Goal: Task Accomplishment & Management: Complete application form

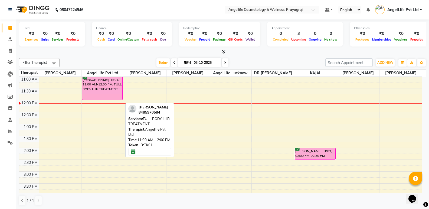
scroll to position [0, 0]
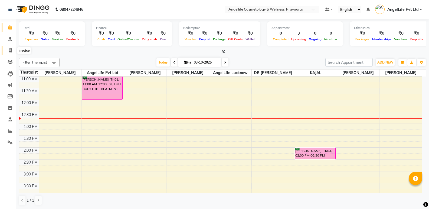
click at [10, 50] on icon at bounding box center [10, 50] width 3 height 4
select select "4531"
select select "service"
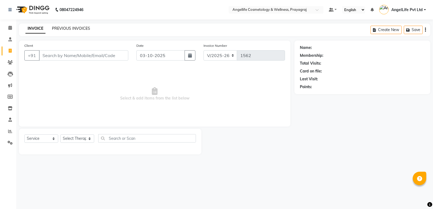
click at [71, 28] on link "PREVIOUS INVOICES" at bounding box center [71, 28] width 38 height 5
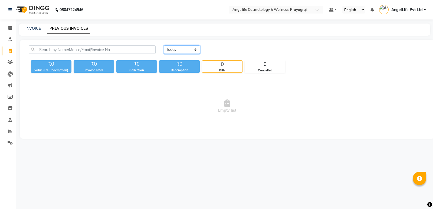
click at [196, 51] on select "[DATE] [DATE] Custom Range" at bounding box center [182, 49] width 36 height 8
select select "range"
click at [164, 45] on select "[DATE] [DATE] Custom Range" at bounding box center [182, 49] width 36 height 8
click at [192, 70] on div "Redemption" at bounding box center [179, 70] width 41 height 5
click at [224, 50] on input "03-10-2025" at bounding box center [226, 50] width 38 height 8
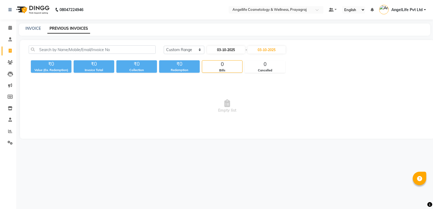
select select "10"
select select "2025"
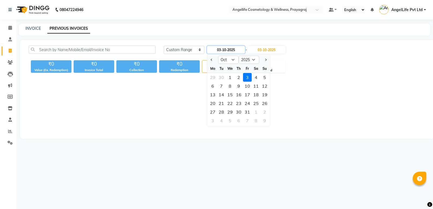
click at [223, 51] on input "03-10-2025" at bounding box center [226, 50] width 38 height 8
type input "01-10-2025"
click at [267, 50] on input "03-10-2025" at bounding box center [267, 50] width 38 height 8
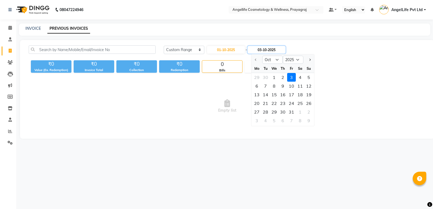
click at [266, 50] on input "03-10-2025" at bounding box center [267, 50] width 38 height 8
click at [231, 54] on div "[DATE] [DATE] Custom Range [DATE] - [DATE] Oct Nov [DATE] 2026 2027 2028 2029 2…" at bounding box center [295, 51] width 270 height 13
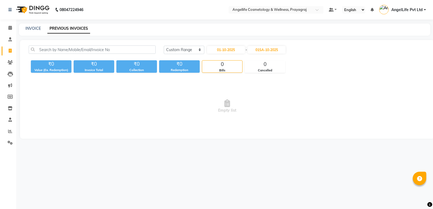
type input "01-10-2025"
click at [275, 96] on span "Empty list" at bounding box center [227, 106] width 397 height 54
click at [235, 50] on input "01-10-2025" at bounding box center [226, 50] width 38 height 8
select select "10"
select select "2025"
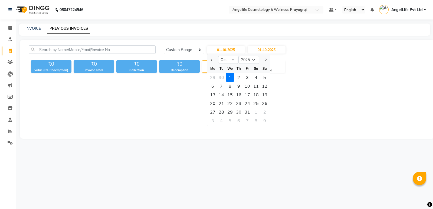
click at [231, 78] on div "1" at bounding box center [230, 77] width 9 height 9
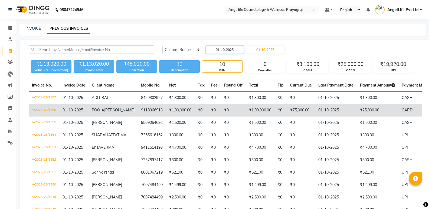
scroll to position [27, 0]
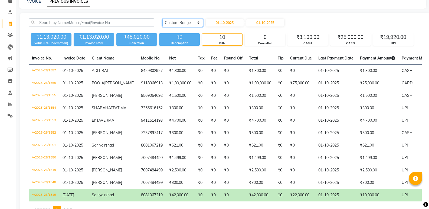
click at [181, 24] on select "[DATE] [DATE] Custom Range" at bounding box center [182, 23] width 41 height 8
select select "today"
click at [162, 19] on select "[DATE] [DATE] Custom Range" at bounding box center [182, 23] width 41 height 8
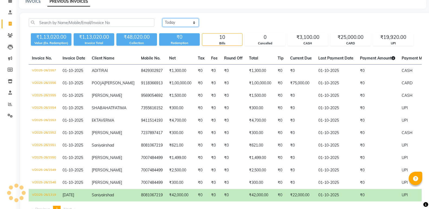
scroll to position [0, 0]
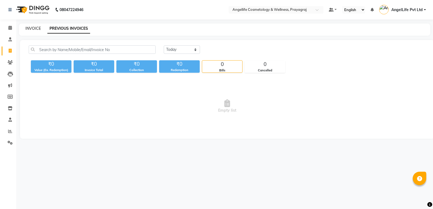
click at [32, 27] on link "INVOICE" at bounding box center [32, 28] width 15 height 5
select select "service"
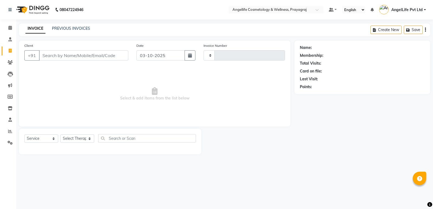
click at [75, 73] on span "Select & add items from the list below" at bounding box center [154, 94] width 261 height 54
click at [10, 51] on icon at bounding box center [10, 51] width 3 height 4
select select "service"
select select "4531"
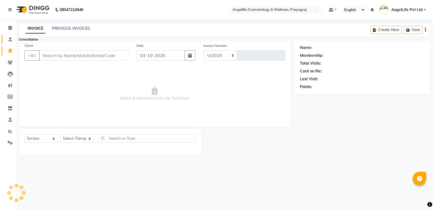
type input "1562"
click at [9, 27] on icon at bounding box center [10, 28] width 4 height 4
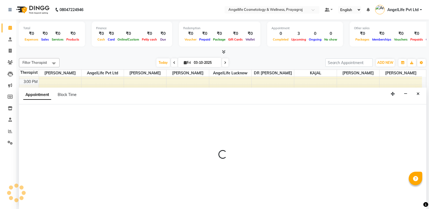
scroll to position [0, 0]
select select "26853"
select select "1065"
select select "tentative"
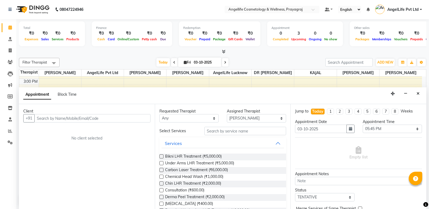
click at [174, 60] on span at bounding box center [174, 62] width 6 height 8
type input "02-10-2025"
select select "1065"
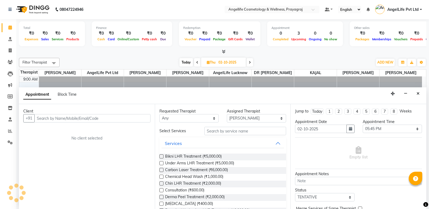
scroll to position [95, 0]
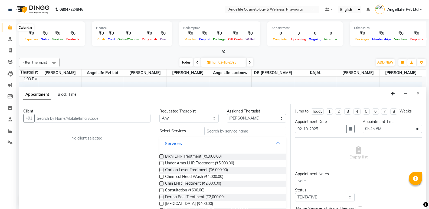
click at [8, 28] on icon at bounding box center [10, 27] width 4 height 4
click at [10, 27] on icon at bounding box center [10, 27] width 4 height 4
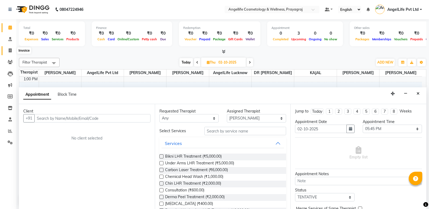
click at [10, 51] on icon at bounding box center [10, 50] width 3 height 4
select select "service"
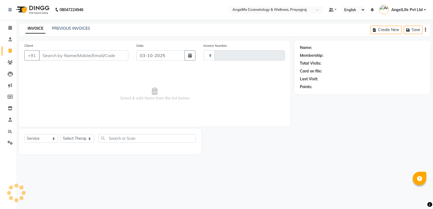
type input "1562"
select select "4531"
click at [11, 26] on icon at bounding box center [10, 28] width 4 height 4
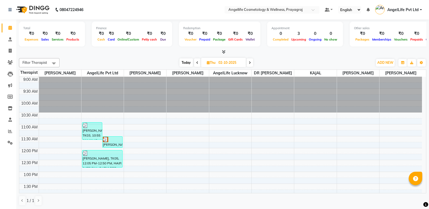
click at [251, 64] on icon at bounding box center [250, 62] width 2 height 3
type input "03-10-2025"
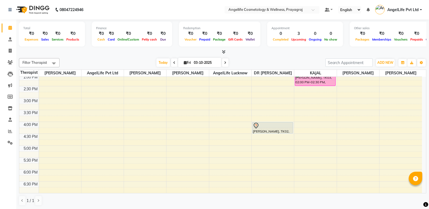
scroll to position [123, 0]
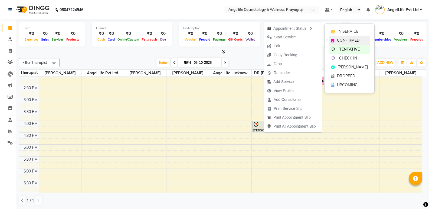
click at [350, 38] on span "CONFIRMED" at bounding box center [348, 41] width 22 height 6
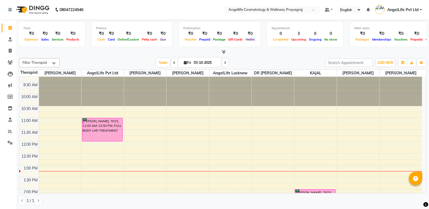
scroll to position [0, 0]
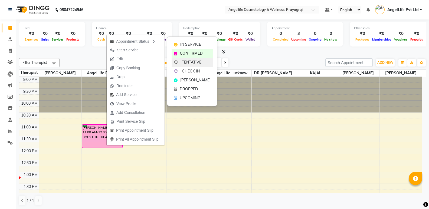
click at [186, 61] on span "TENTATIVE" at bounding box center [191, 63] width 19 height 6
click at [186, 61] on span "Fri" at bounding box center [187, 63] width 10 height 4
select select "10"
select select "2025"
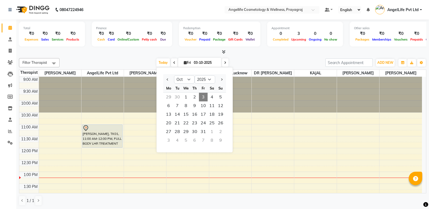
click at [205, 98] on span "3" at bounding box center [203, 97] width 9 height 9
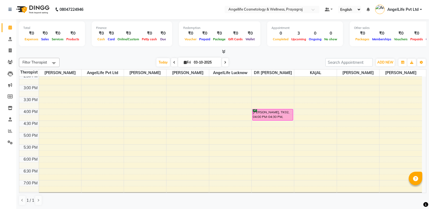
scroll to position [70, 0]
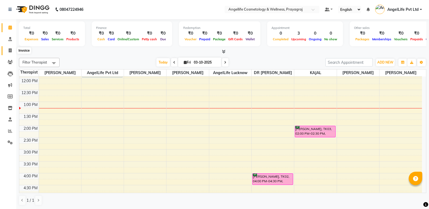
click at [11, 52] on icon at bounding box center [10, 50] width 3 height 4
select select "service"
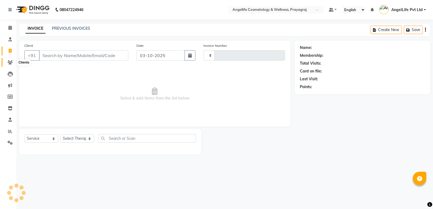
click at [10, 63] on icon at bounding box center [10, 62] width 5 height 4
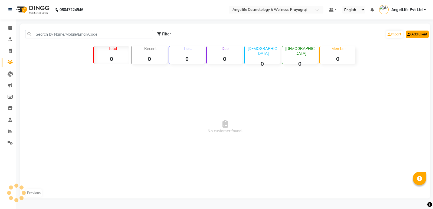
click at [414, 33] on link "Add Client" at bounding box center [417, 35] width 23 height 8
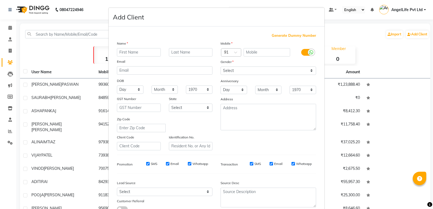
click at [127, 56] on input "text" at bounding box center [139, 52] width 44 height 8
click at [150, 51] on input "text" at bounding box center [139, 52] width 44 height 8
type input "ALSHAFA"
click at [256, 52] on input "text" at bounding box center [266, 52] width 47 height 8
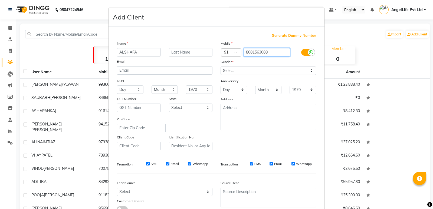
type input "8081563088"
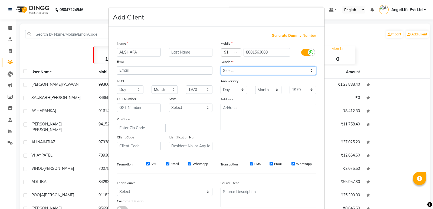
click at [257, 67] on select "Select [DEMOGRAPHIC_DATA] [DEMOGRAPHIC_DATA] Other Prefer Not To Say" at bounding box center [267, 71] width 95 height 8
click at [258, 72] on select "Select [DEMOGRAPHIC_DATA] [DEMOGRAPHIC_DATA] Other Prefer Not To Say" at bounding box center [267, 71] width 95 height 8
select select "[DEMOGRAPHIC_DATA]"
click at [220, 67] on select "Select [DEMOGRAPHIC_DATA] [DEMOGRAPHIC_DATA] Other Prefer Not To Say" at bounding box center [267, 71] width 95 height 8
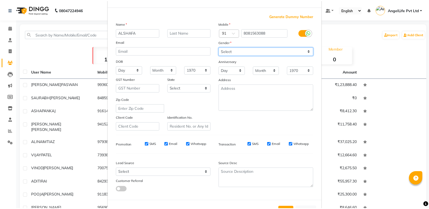
scroll to position [41, 0]
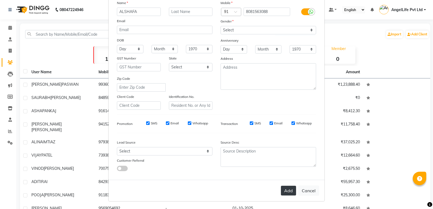
click at [286, 190] on button "Add" at bounding box center [288, 191] width 15 height 10
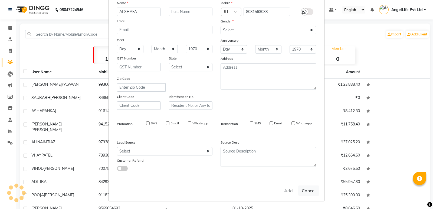
select select
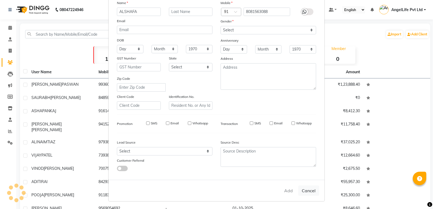
select select
checkbox input "false"
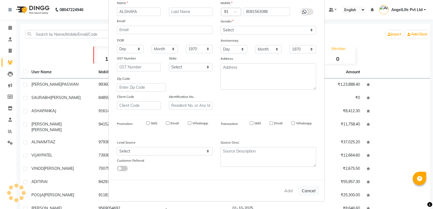
checkbox input "false"
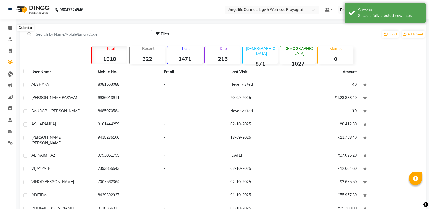
click at [9, 27] on icon at bounding box center [10, 28] width 4 height 4
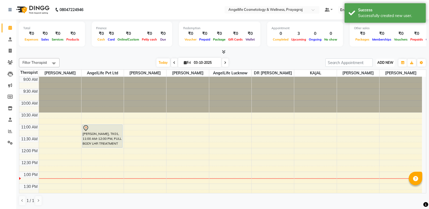
click at [382, 64] on span "ADD NEW" at bounding box center [385, 63] width 16 height 4
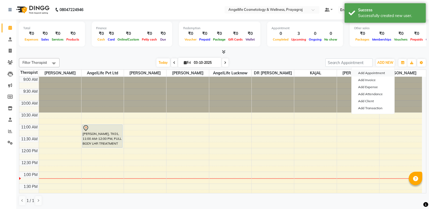
click at [373, 73] on button "Add Appointment" at bounding box center [372, 73] width 43 height 7
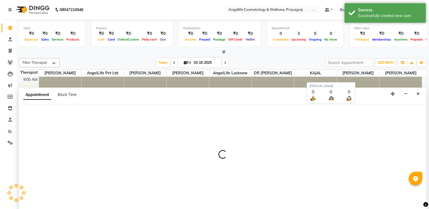
scroll to position [0, 0]
select select "600"
select select "tentative"
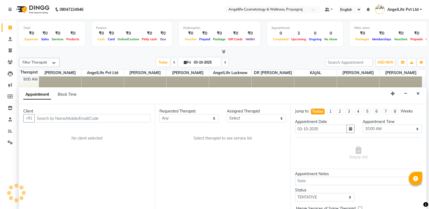
click at [38, 118] on input "text" at bounding box center [92, 118] width 116 height 8
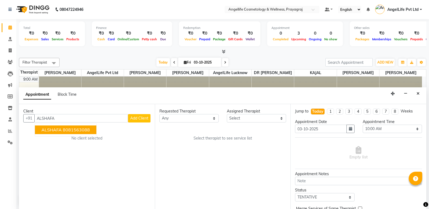
click at [51, 130] on span "ALSHAFA" at bounding box center [51, 129] width 20 height 5
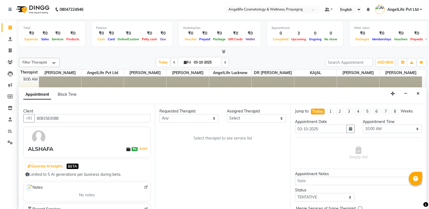
type input "8081563088"
click at [177, 118] on select "Any AngelLife Lucknow AngelLife Pvt Ltd DR [PERSON_NAME] [PERSON_NAME] [PERSON_…" at bounding box center [188, 118] width 59 height 8
select select "26653"
click at [159, 114] on select "Any AngelLife Lucknow AngelLife Pvt Ltd DR [PERSON_NAME] [PERSON_NAME] [PERSON_…" at bounding box center [188, 118] width 59 height 8
select select "26653"
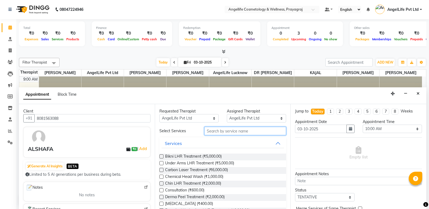
click at [249, 131] on input "text" at bounding box center [245, 131] width 82 height 8
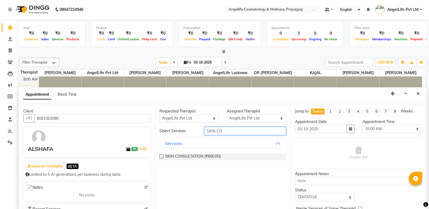
type input "SKIN CO"
click at [161, 156] on label at bounding box center [161, 156] width 4 height 4
click at [161, 156] on input "checkbox" at bounding box center [161, 157] width 4 height 4
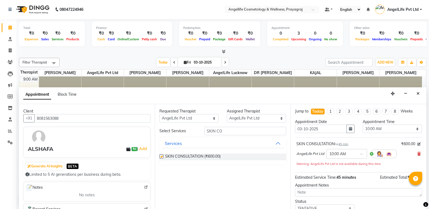
checkbox input "false"
click at [192, 120] on select "Any AngelLife Lucknow AngelLife Pvt Ltd DR [PERSON_NAME] [PERSON_NAME] [PERSON_…" at bounding box center [188, 118] width 59 height 8
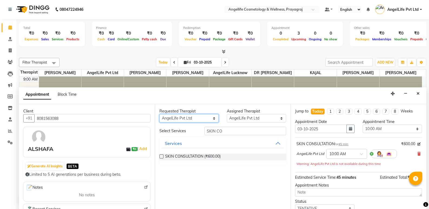
click at [192, 120] on select "Any AngelLife Lucknow AngelLife Pvt Ltd DR [PERSON_NAME] [PERSON_NAME] [PERSON_…" at bounding box center [188, 118] width 59 height 8
select select "77853"
click at [159, 114] on select "Any AngelLife Lucknow AngelLife Pvt Ltd DR [PERSON_NAME] [PERSON_NAME] [PERSON_…" at bounding box center [188, 118] width 59 height 8
select select "77853"
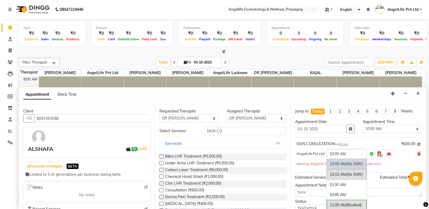
click at [357, 154] on div at bounding box center [347, 154] width 40 height 6
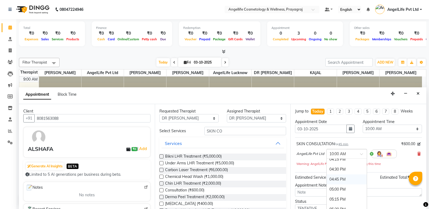
scroll to position [271, 0]
click at [340, 175] on div "05:00 PM" at bounding box center [347, 177] width 40 height 10
click at [340, 175] on div "Jump to [DATE] 1 2 3 4 5 6 7 8 Weeks Appointment Date [DATE] Appointment Time S…" at bounding box center [358, 156] width 136 height 105
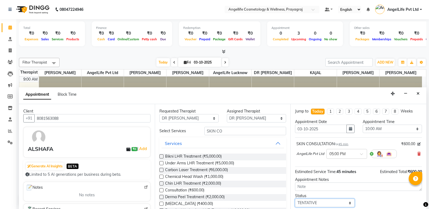
click at [332, 203] on select "Select TENTATIVE CONFIRM CHECK-IN UPCOMING" at bounding box center [324, 203] width 59 height 8
select select "confirm booking"
click at [295, 199] on select "Select TENTATIVE CONFIRM CHECK-IN UPCOMING" at bounding box center [324, 203] width 59 height 8
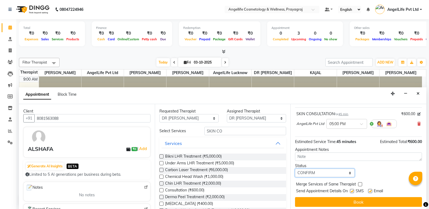
scroll to position [32, 0]
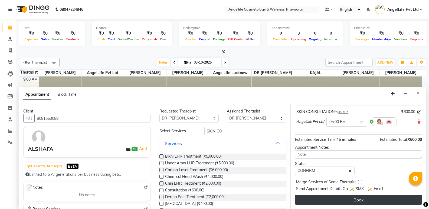
click at [325, 200] on button "Book" at bounding box center [358, 200] width 127 height 10
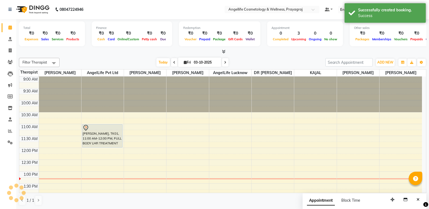
scroll to position [0, 0]
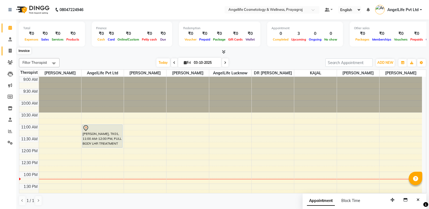
click at [8, 51] on span at bounding box center [9, 51] width 9 height 6
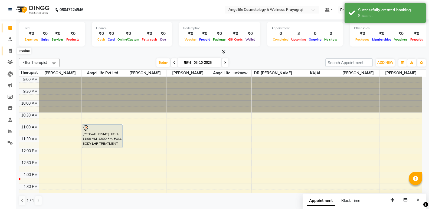
select select "service"
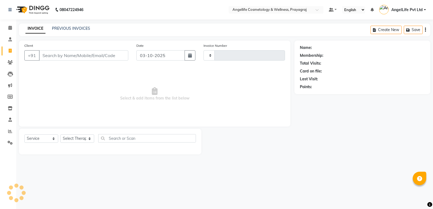
type input "1562"
select select "4531"
click at [68, 29] on link "PREVIOUS INVOICES" at bounding box center [71, 28] width 38 height 5
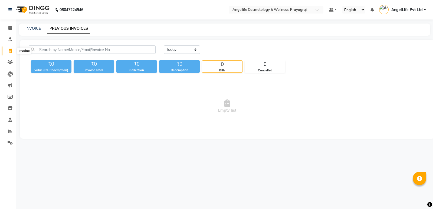
click at [11, 49] on icon at bounding box center [10, 51] width 3 height 4
select select "service"
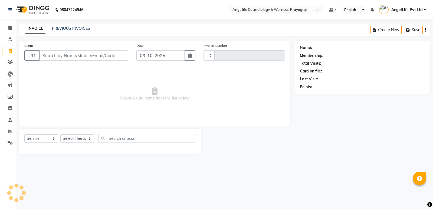
type input "1562"
select select "4531"
click at [62, 28] on link "PREVIOUS INVOICES" at bounding box center [71, 28] width 38 height 5
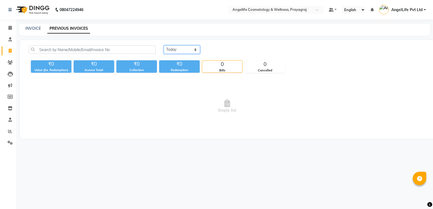
click at [171, 50] on select "[DATE] [DATE] Custom Range" at bounding box center [182, 49] width 36 height 8
select select "[DATE]"
click at [164, 45] on select "[DATE] [DATE] Custom Range" at bounding box center [182, 49] width 36 height 8
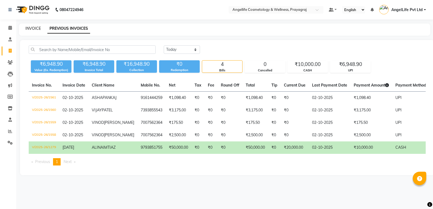
click at [31, 26] on link "INVOICE" at bounding box center [32, 28] width 15 height 5
select select "4531"
select select "service"
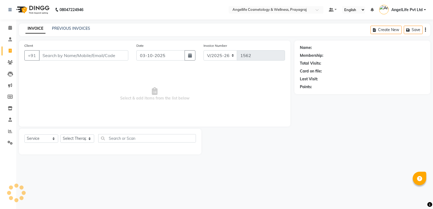
click at [64, 26] on div "PREVIOUS INVOICES" at bounding box center [71, 29] width 38 height 6
click at [65, 28] on link "PREVIOUS INVOICES" at bounding box center [71, 28] width 38 height 5
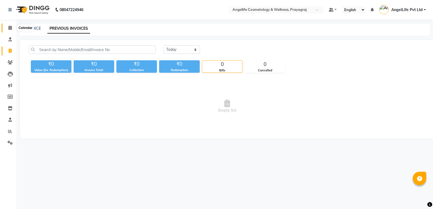
click at [7, 26] on span at bounding box center [9, 28] width 9 height 6
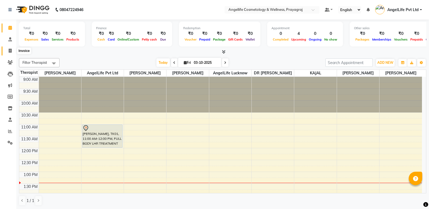
click at [11, 51] on icon at bounding box center [10, 51] width 3 height 4
select select "service"
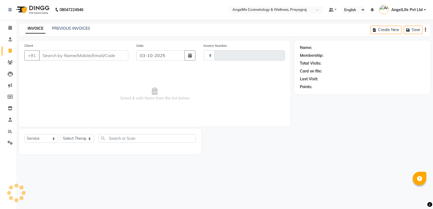
type input "1562"
select select "4531"
click at [88, 124] on div "Client +91 Date [DATE] Invoice Number V/2025 V/[PHONE_NUMBER] Select & add item…" at bounding box center [154, 84] width 271 height 86
